Goal: Information Seeking & Learning: Learn about a topic

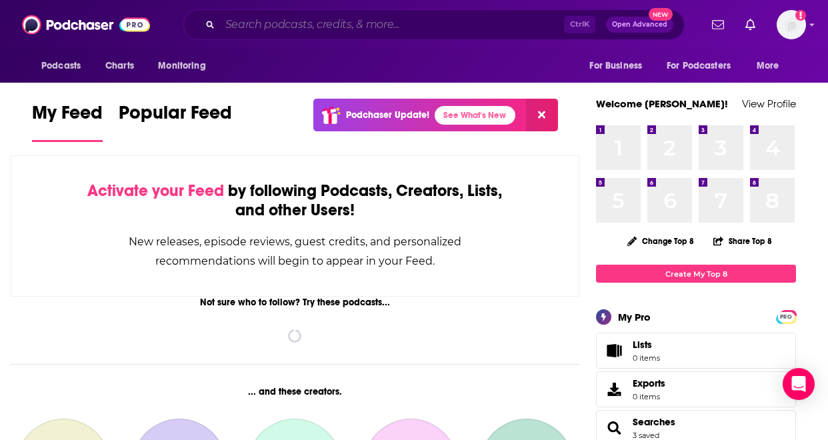
click at [322, 25] on input "Search podcasts, credits, & more..." at bounding box center [392, 24] width 344 height 21
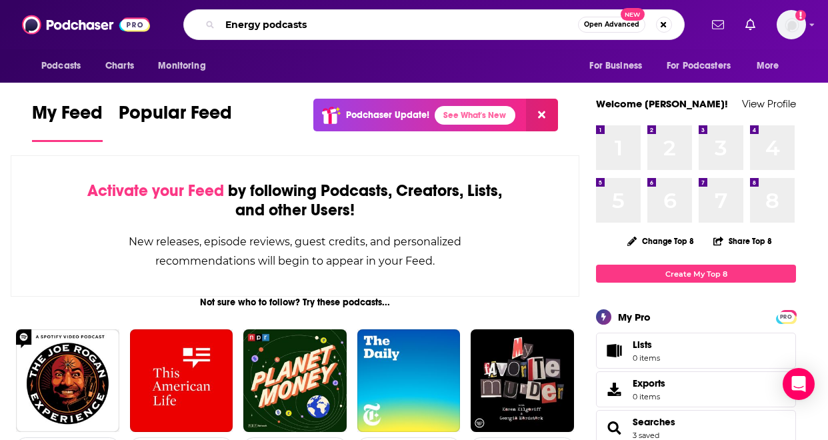
type input "Energy podcasts"
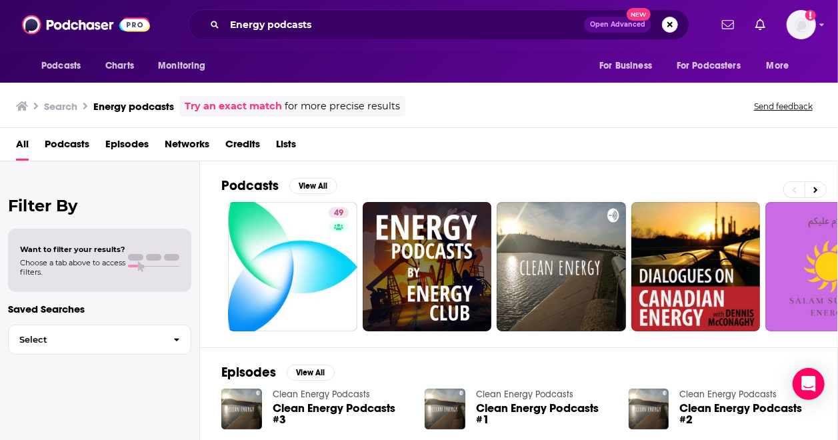
click at [497, 153] on div "All Podcasts Episodes Networks Credits Lists" at bounding box center [422, 146] width 812 height 27
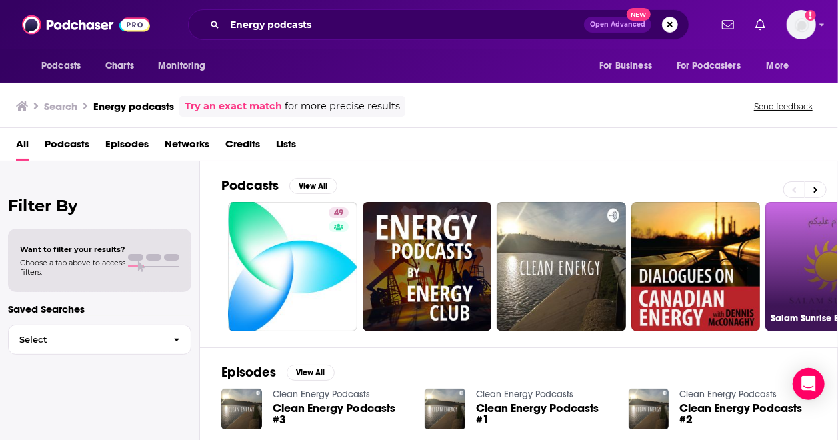
click at [821, 202] on link "Salam Sunrise Energy Podcasts" at bounding box center [829, 266] width 129 height 129
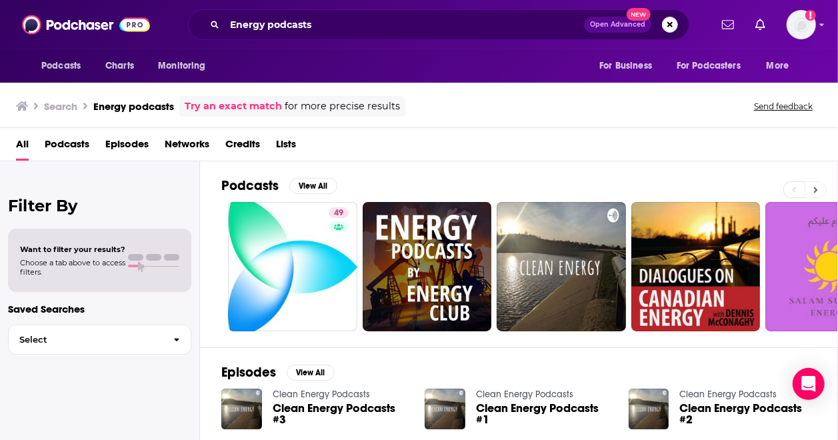
click at [810, 190] on button at bounding box center [816, 189] width 22 height 17
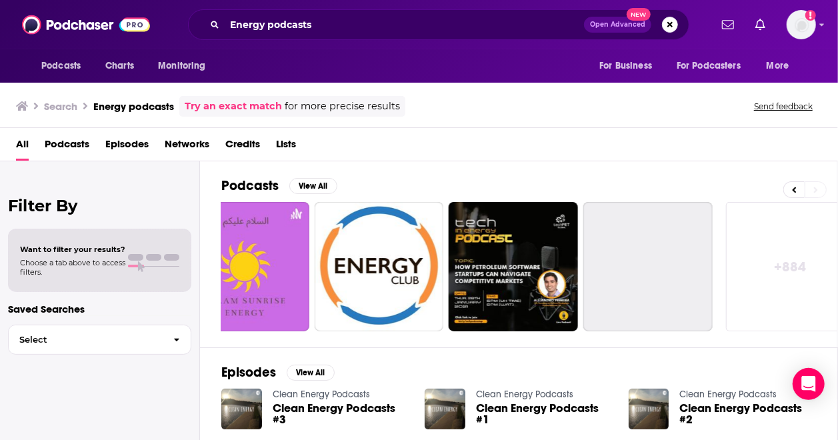
scroll to position [0, 607]
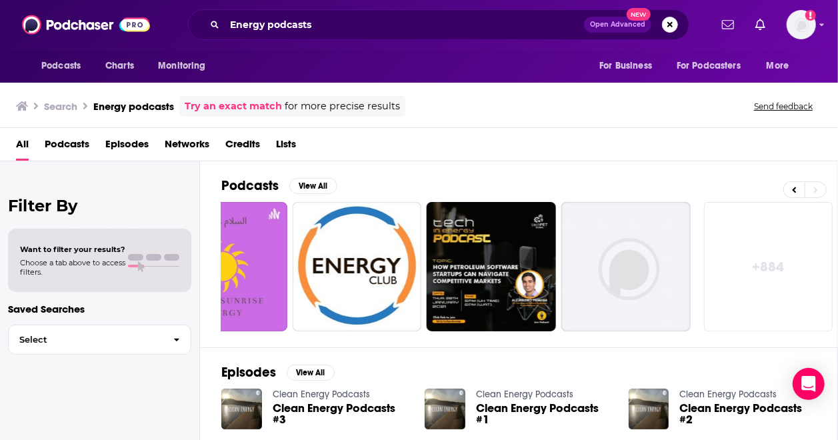
click at [678, 147] on div "All Podcasts Episodes Networks Credits Lists" at bounding box center [422, 146] width 812 height 27
click at [108, 265] on span "Choose a tab above to access filters." at bounding box center [72, 267] width 105 height 19
click at [168, 181] on div "Filter By Want to filter your results? Choose a tab above to access filters. Sa…" at bounding box center [100, 381] width 200 height 440
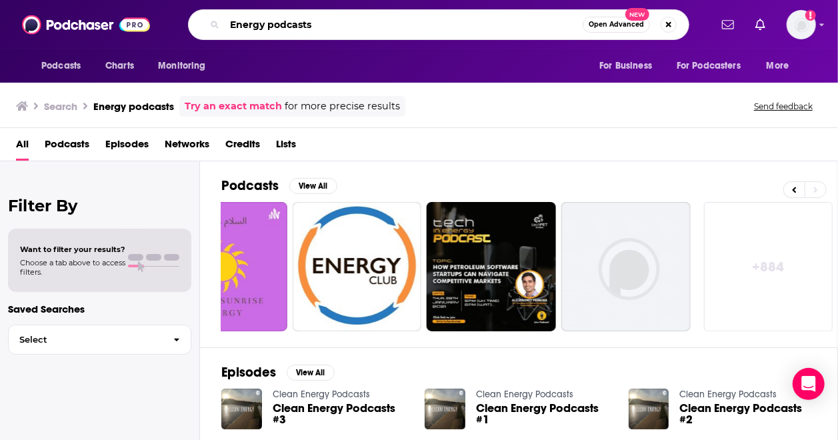
drag, startPoint x: 439, startPoint y: 30, endPoint x: 263, endPoint y: 31, distance: 175.4
click at [263, 31] on input "Energy podcasts" at bounding box center [404, 24] width 358 height 21
type input "Energy"
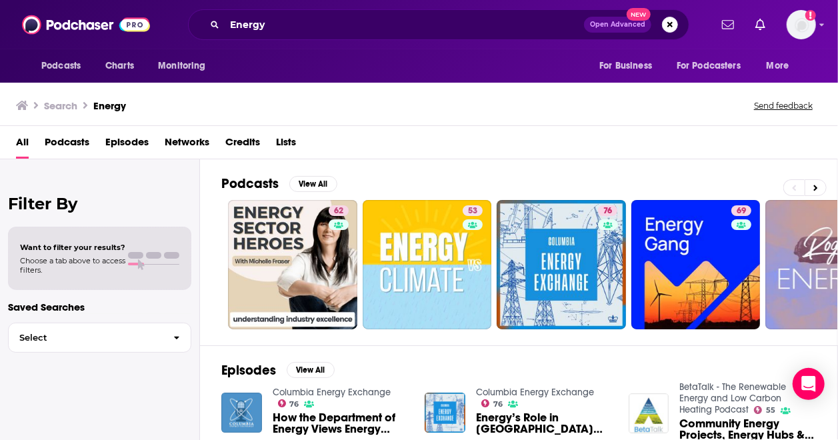
click at [396, 125] on div "Search Energy Send feedback" at bounding box center [419, 103] width 838 height 46
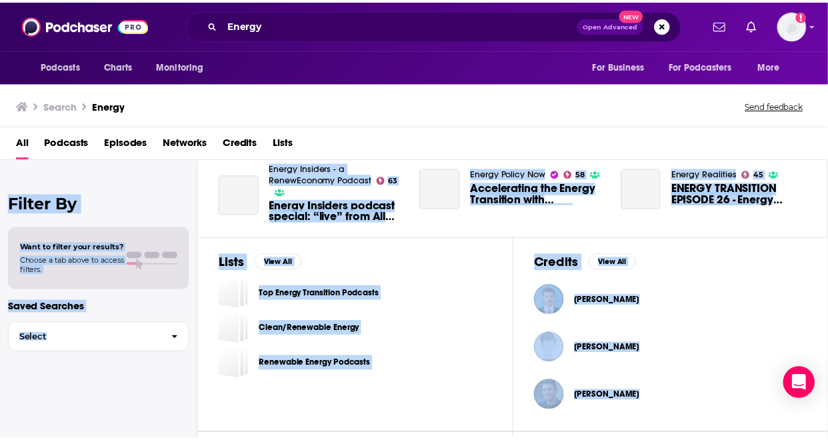
scroll to position [495, 0]
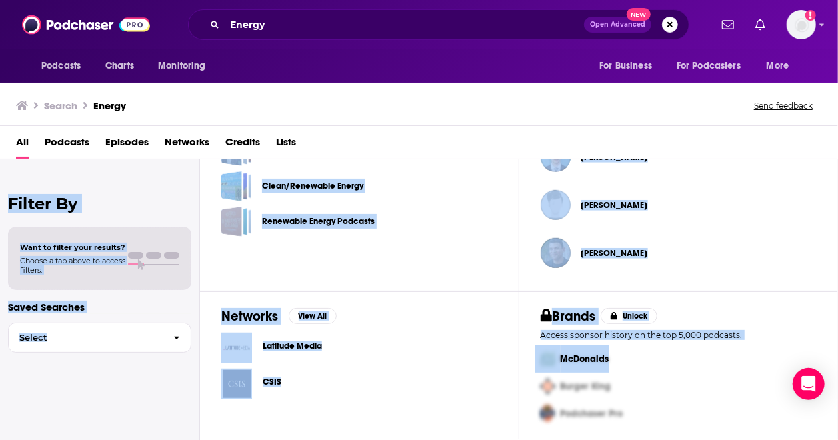
drag, startPoint x: 749, startPoint y: 136, endPoint x: 640, endPoint y: 345, distance: 235.3
click at [640, 345] on div "Search Energy Send feedback All Podcasts Episodes Networks Credits Lists Filter…" at bounding box center [419, 260] width 838 height 360
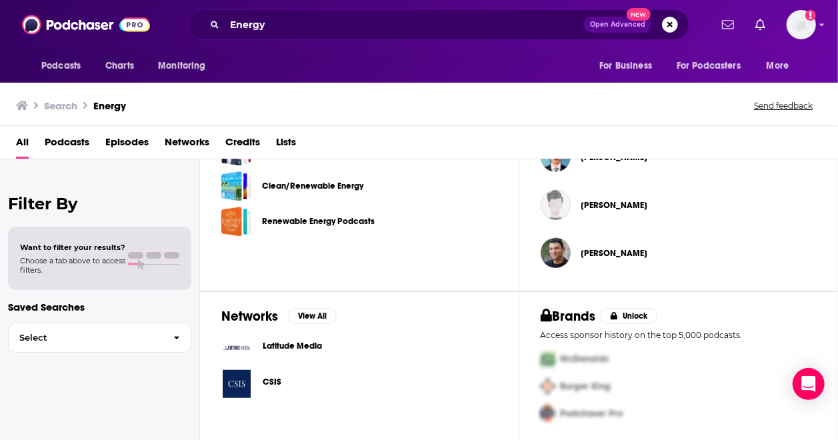
click at [507, 65] on div "Podcasts Charts Monitoring For Business For Podcasters More" at bounding box center [419, 65] width 838 height 33
click at [343, 98] on div "Search Energy Send feedback" at bounding box center [416, 105] width 801 height 19
click at [104, 227] on div "Want to filter your results? Choose a tab above to access filters." at bounding box center [99, 258] width 183 height 63
click at [59, 103] on h3 "Search" at bounding box center [60, 105] width 33 height 13
click at [26, 105] on icon at bounding box center [22, 105] width 12 height 9
